Goal: Task Accomplishment & Management: Complete application form

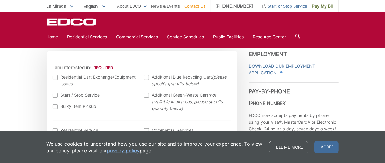
scroll to position [183, 0]
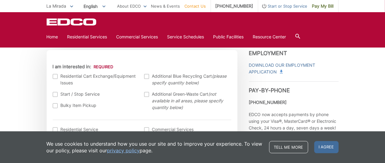
click at [55, 106] on div at bounding box center [55, 105] width 5 height 5
click at [0, 0] on input "Bulky Item Pickup" at bounding box center [0, 0] width 0 height 0
click at [76, 106] on label "Bulky Item Pickup" at bounding box center [96, 105] width 86 height 7
click at [0, 0] on input "Bulky Item Pickup" at bounding box center [0, 0] width 0 height 0
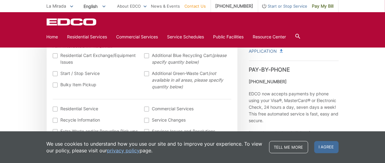
scroll to position [214, 0]
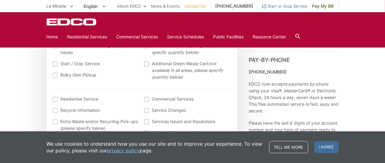
click at [56, 75] on div at bounding box center [55, 75] width 5 height 5
click at [0, 0] on input "Bulky Item Pickup" at bounding box center [0, 0] width 0 height 0
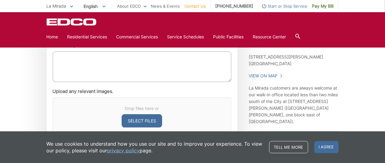
scroll to position [366, 0]
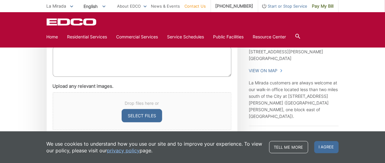
click at [142, 116] on button "Select files" at bounding box center [142, 115] width 41 height 13
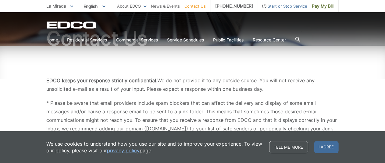
scroll to position [0, 0]
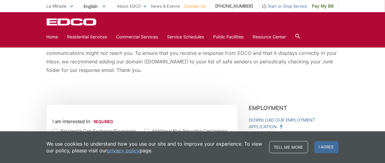
scroll to position [92, 0]
